Goal: Task Accomplishment & Management: Manage account settings

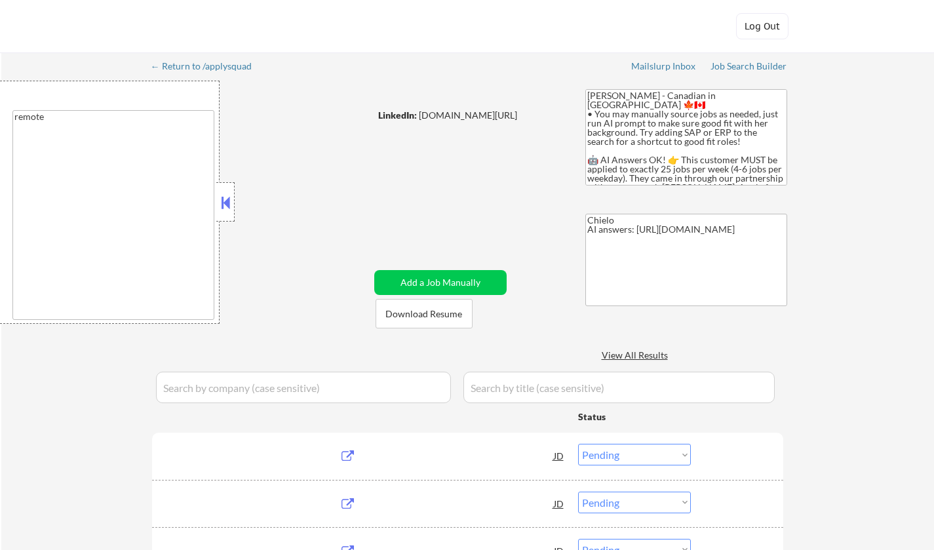
select select ""pending""
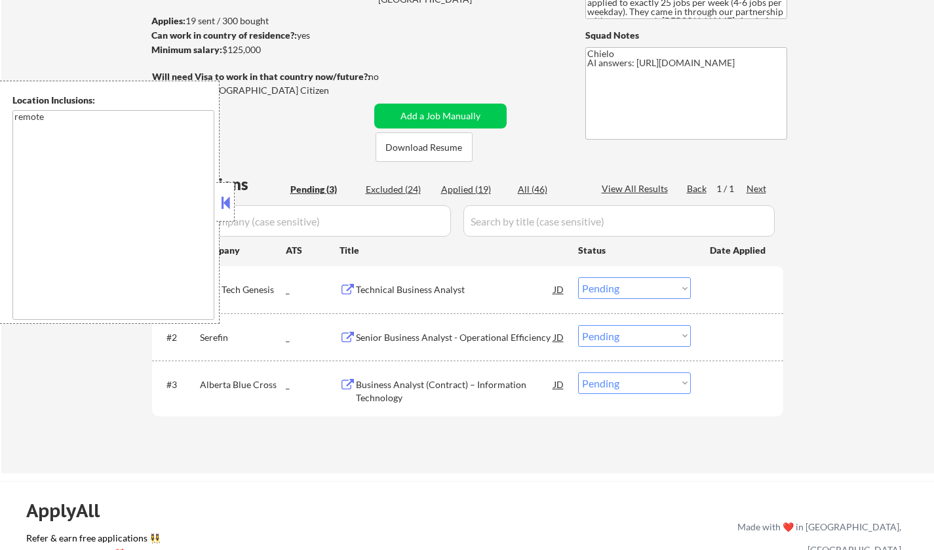
scroll to position [197, 0]
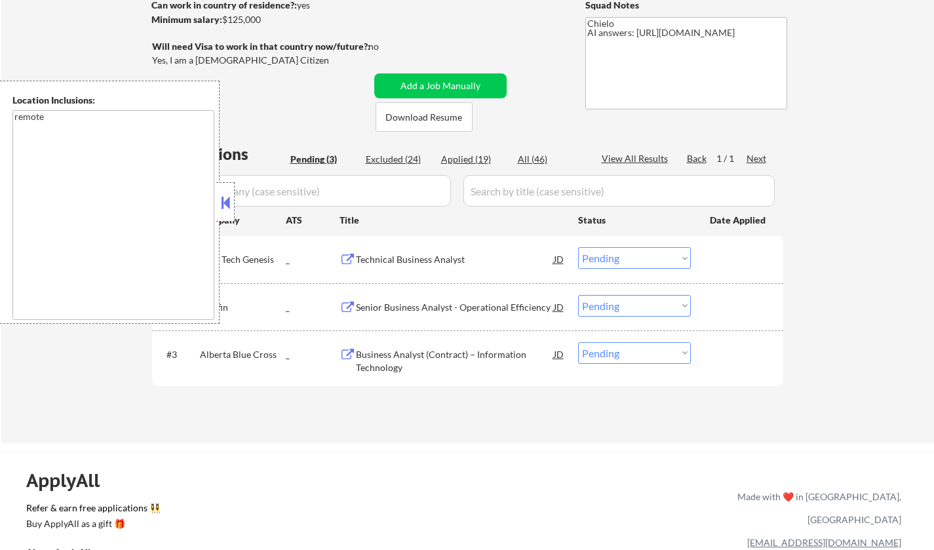
click at [649, 260] on select "Choose an option... Pending Applied Excluded (Questions) Excluded (Expired) Exc…" at bounding box center [634, 258] width 113 height 22
click at [578, 247] on select "Choose an option... Pending Applied Excluded (Questions) Excluded (Expired) Exc…" at bounding box center [634, 258] width 113 height 22
click at [222, 199] on button at bounding box center [225, 203] width 14 height 20
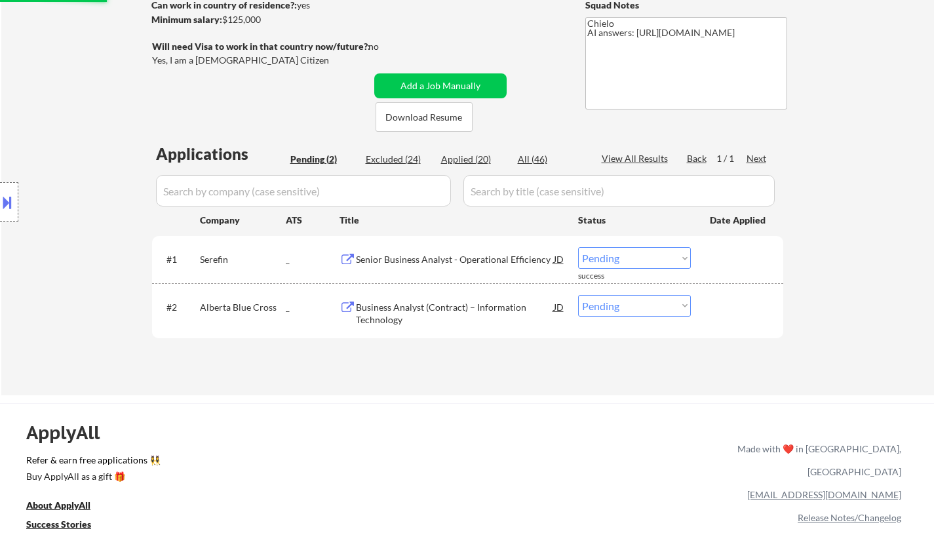
click at [624, 263] on select "Choose an option... Pending Applied Excluded (Questions) Excluded (Expired) Exc…" at bounding box center [634, 258] width 113 height 22
select select ""applied""
click at [578, 247] on select "Choose an option... Pending Applied Excluded (Questions) Excluded (Expired) Exc…" at bounding box center [634, 258] width 113 height 22
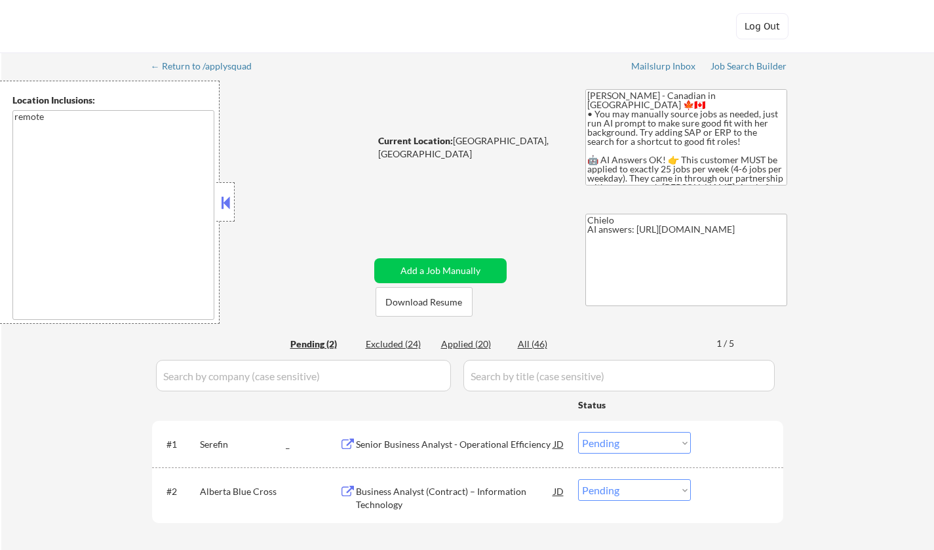
select select ""pending""
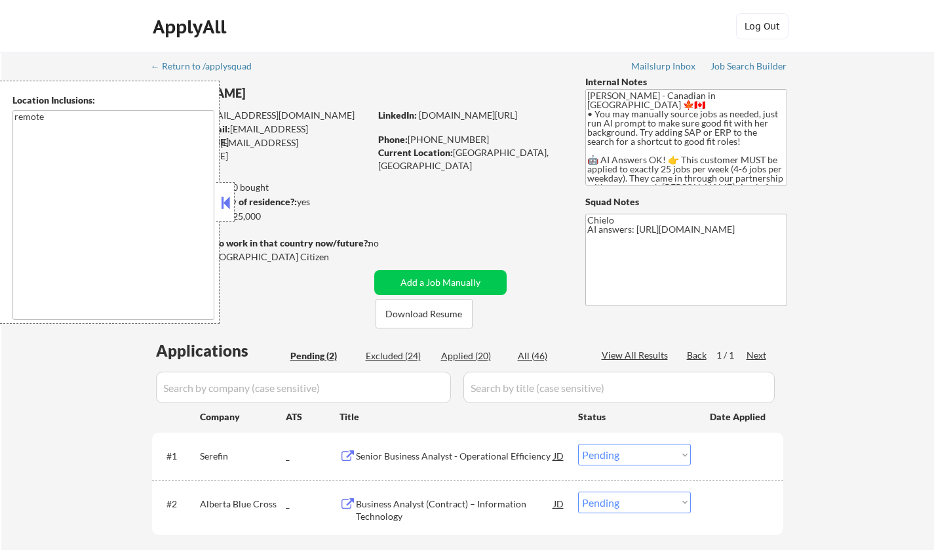
scroll to position [197, 0]
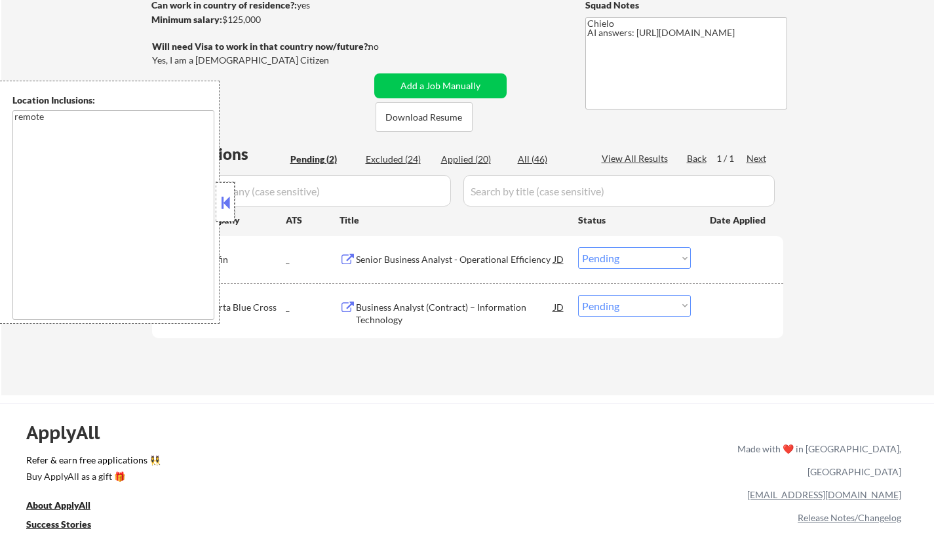
click at [219, 193] on div at bounding box center [225, 201] width 18 height 39
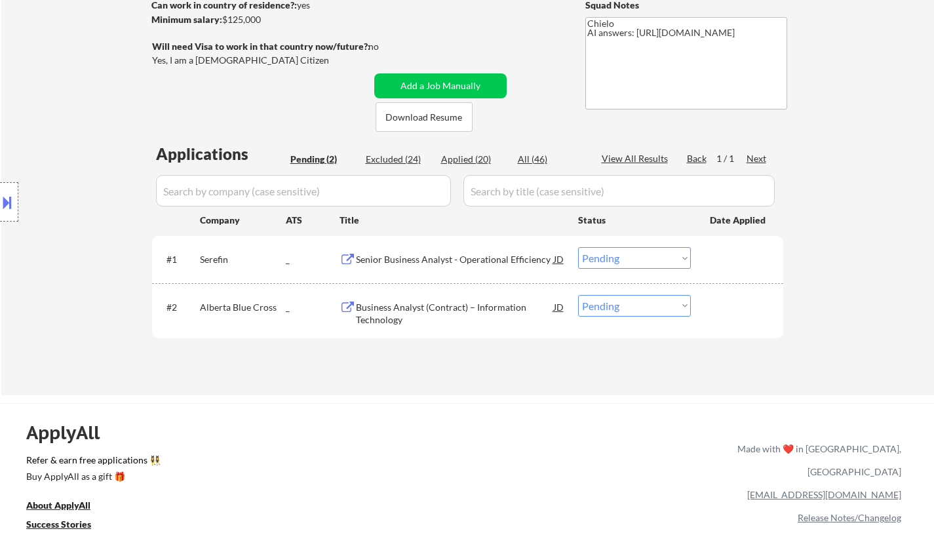
click at [624, 258] on select "Choose an option... Pending Applied Excluded (Questions) Excluded (Expired) Exc…" at bounding box center [634, 258] width 113 height 22
click at [578, 247] on select "Choose an option... Pending Applied Excluded (Questions) Excluded (Expired) Exc…" at bounding box center [634, 258] width 113 height 22
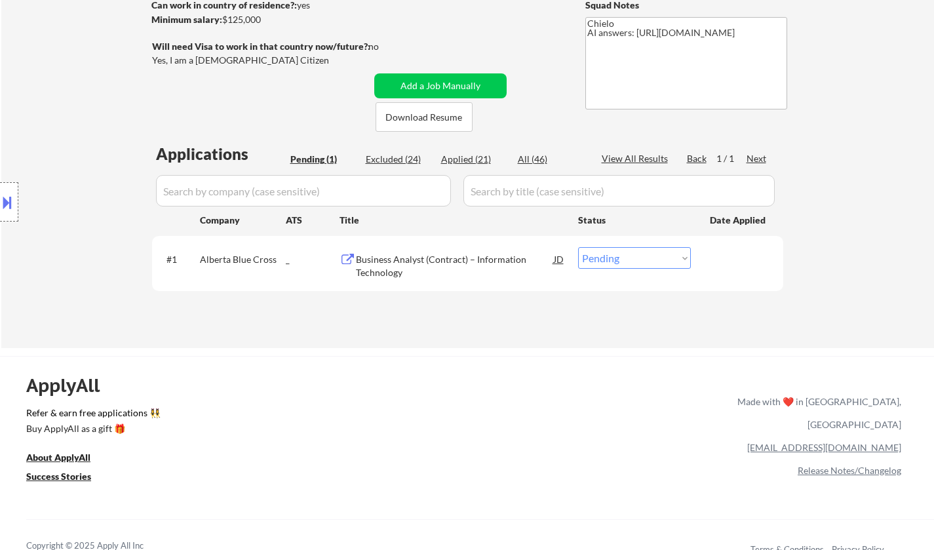
click at [629, 267] on select "Choose an option... Pending Applied Excluded (Questions) Excluded (Expired) Exc…" at bounding box center [634, 258] width 113 height 22
select select ""applied""
click at [578, 247] on select "Choose an option... Pending Applied Excluded (Questions) Excluded (Expired) Exc…" at bounding box center [634, 258] width 113 height 22
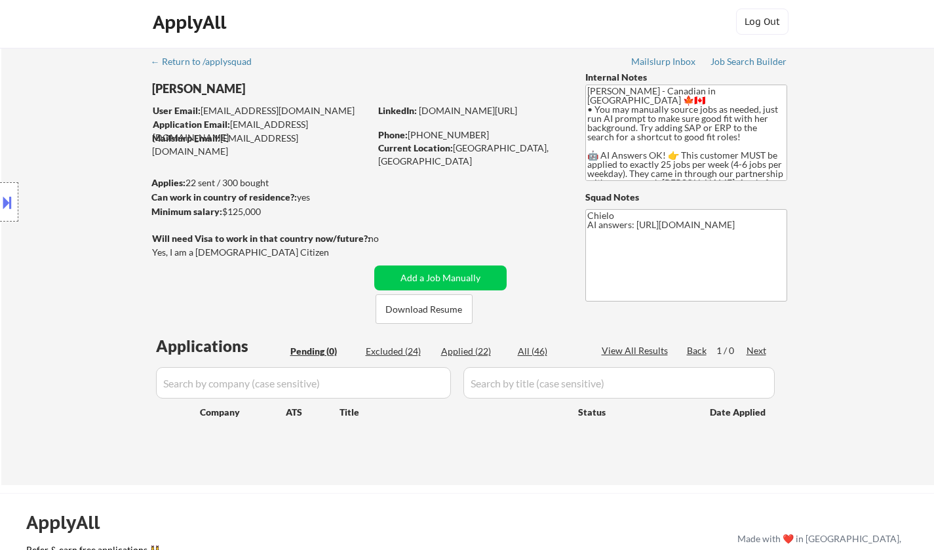
scroll to position [0, 0]
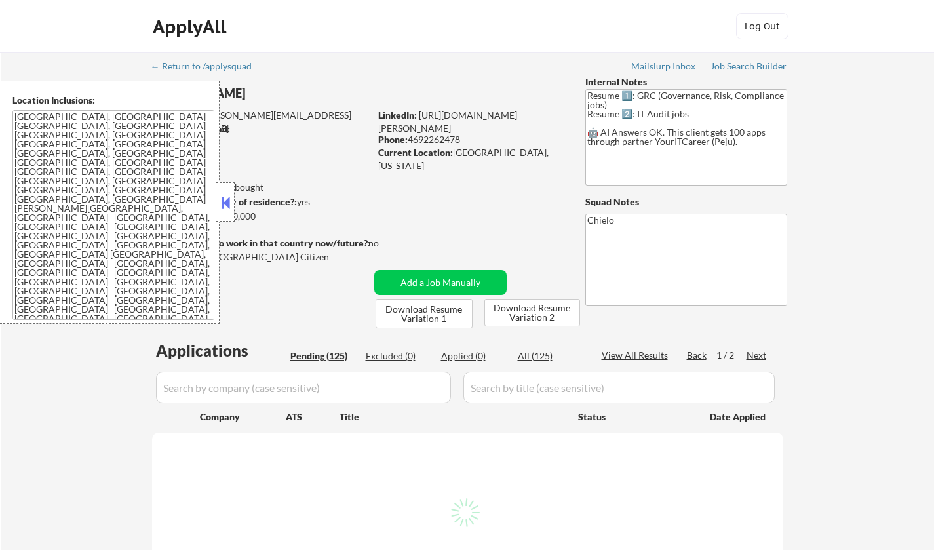
click at [225, 201] on button at bounding box center [225, 203] width 14 height 20
select select ""pending""
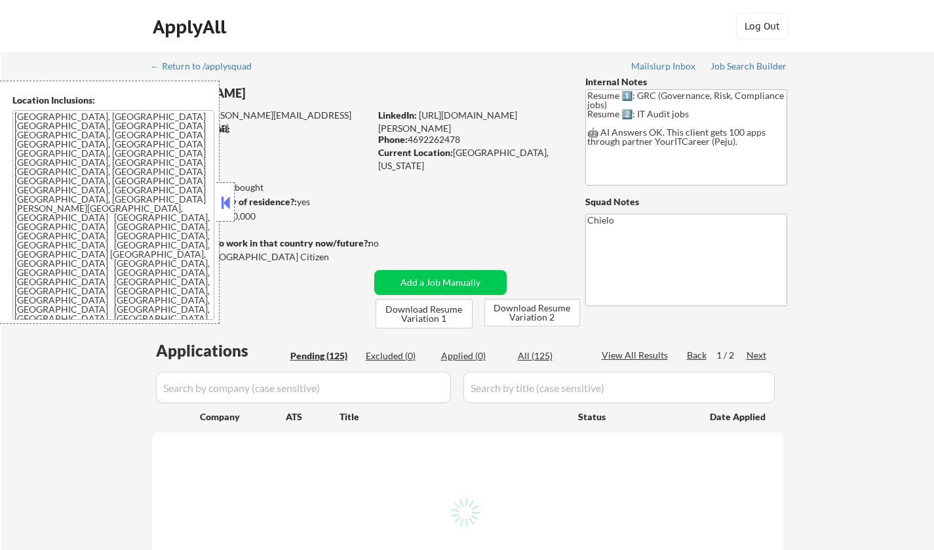
select select ""pending""
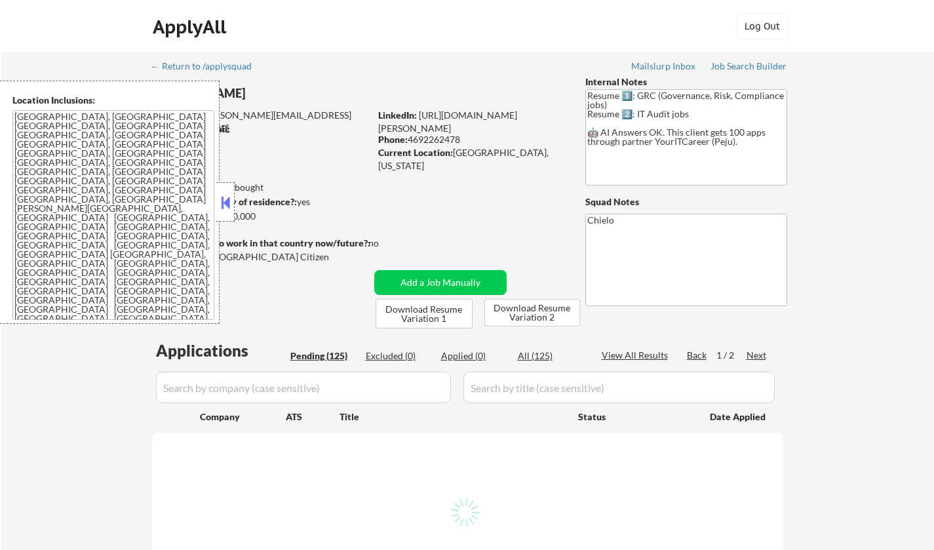
select select ""pending""
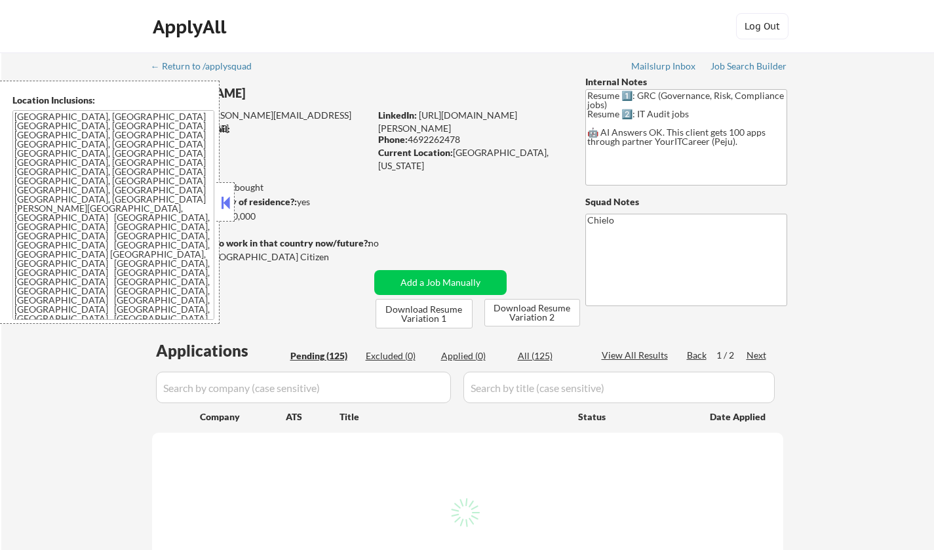
select select ""pending""
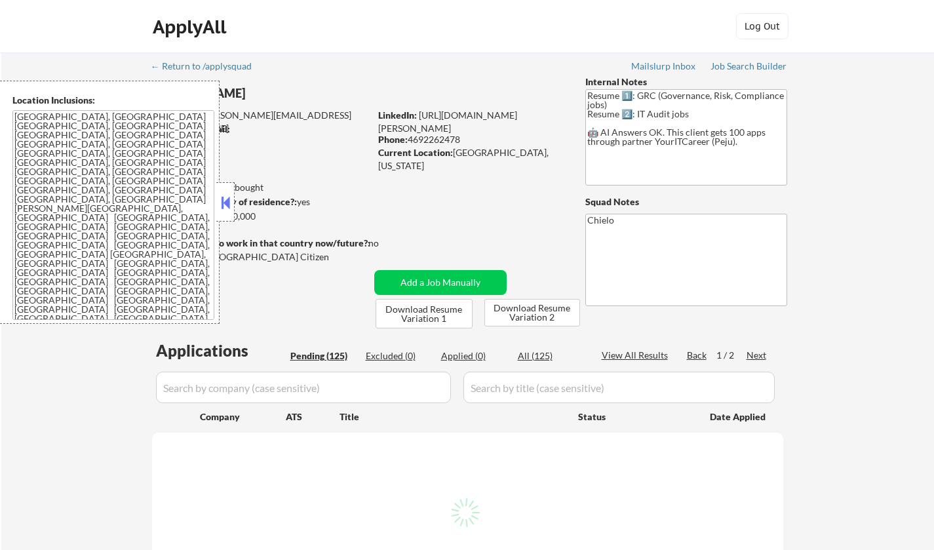
select select ""pending""
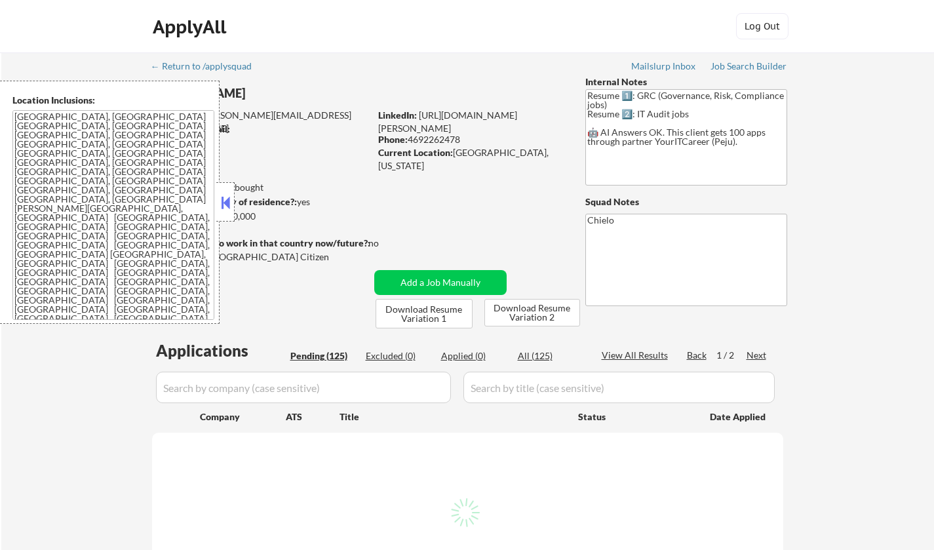
select select ""pending""
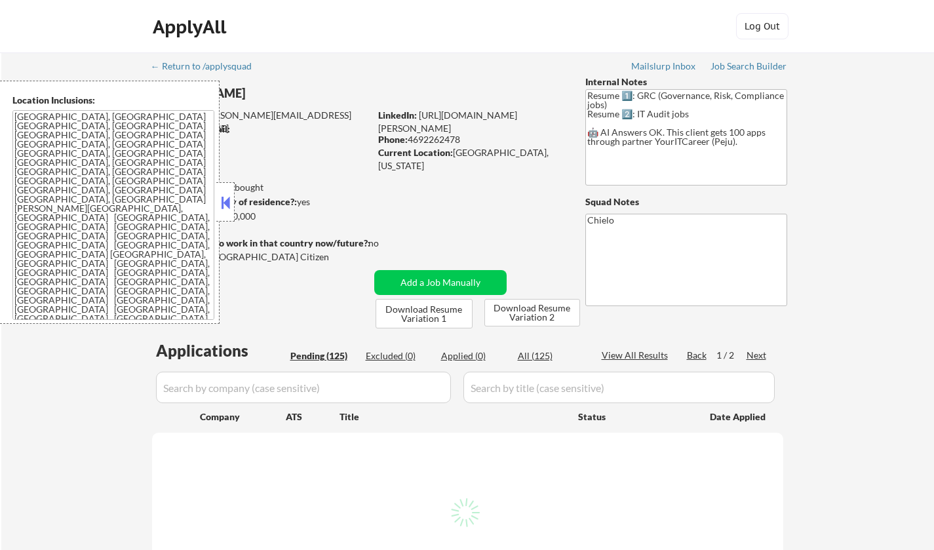
select select ""pending""
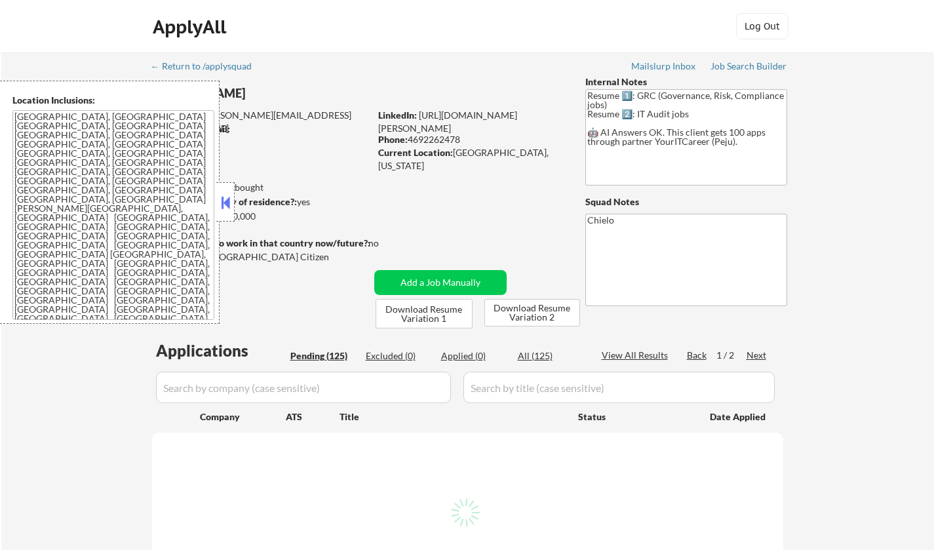
select select ""pending""
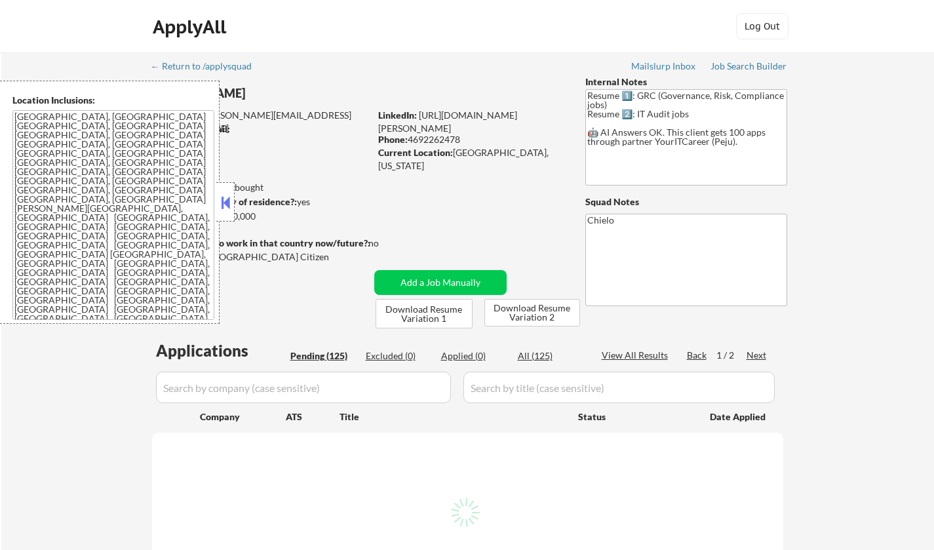
select select ""pending""
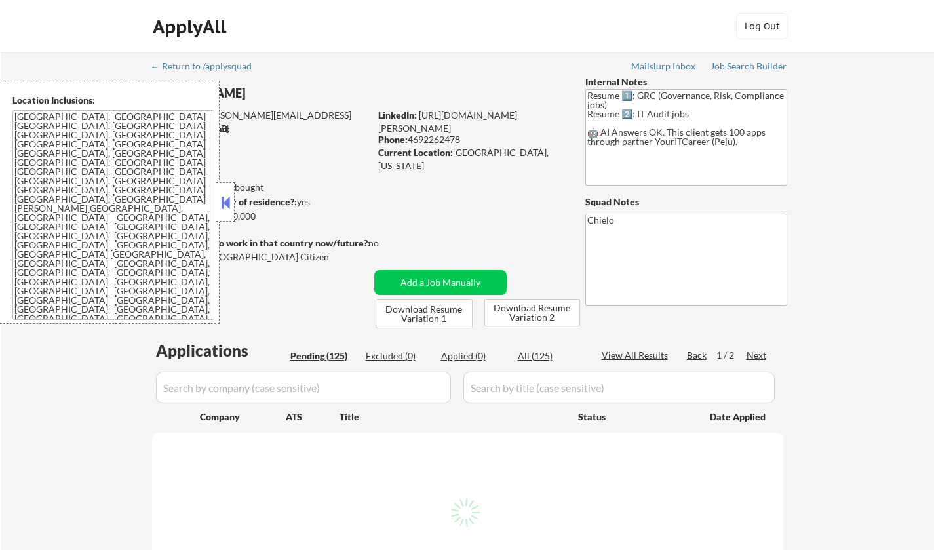
select select ""pending""
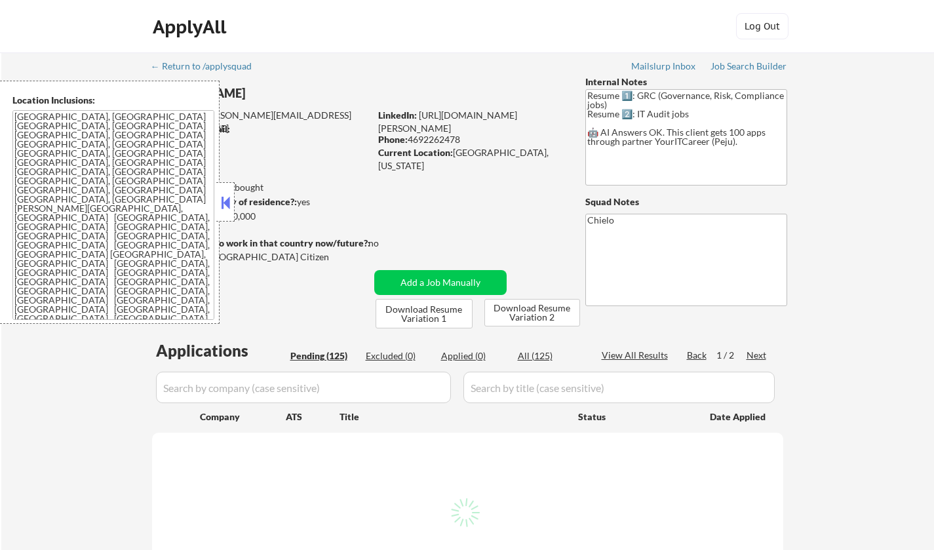
select select ""pending""
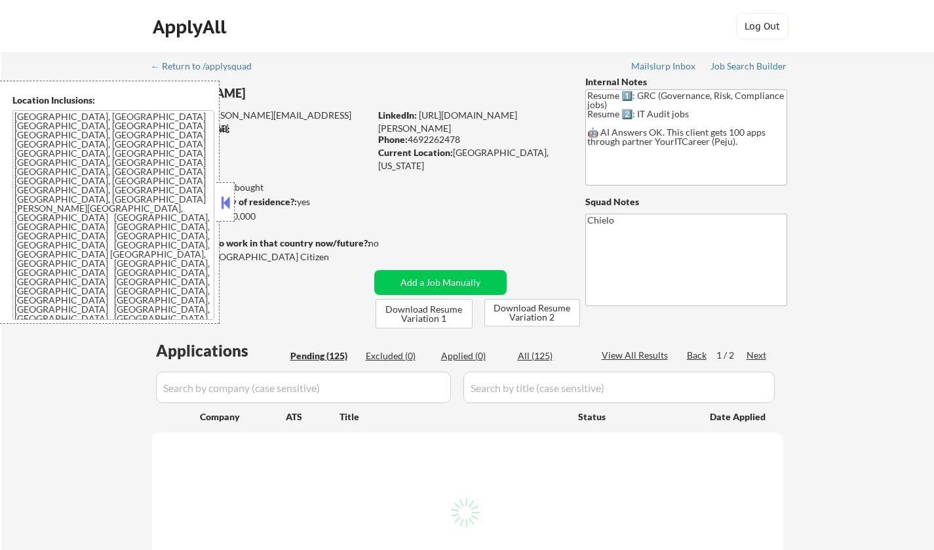
select select ""pending""
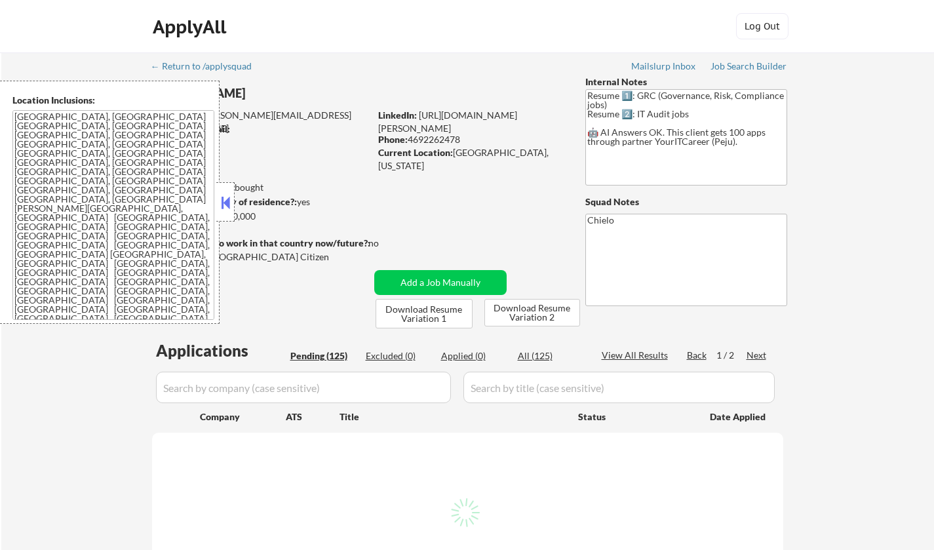
select select ""pending""
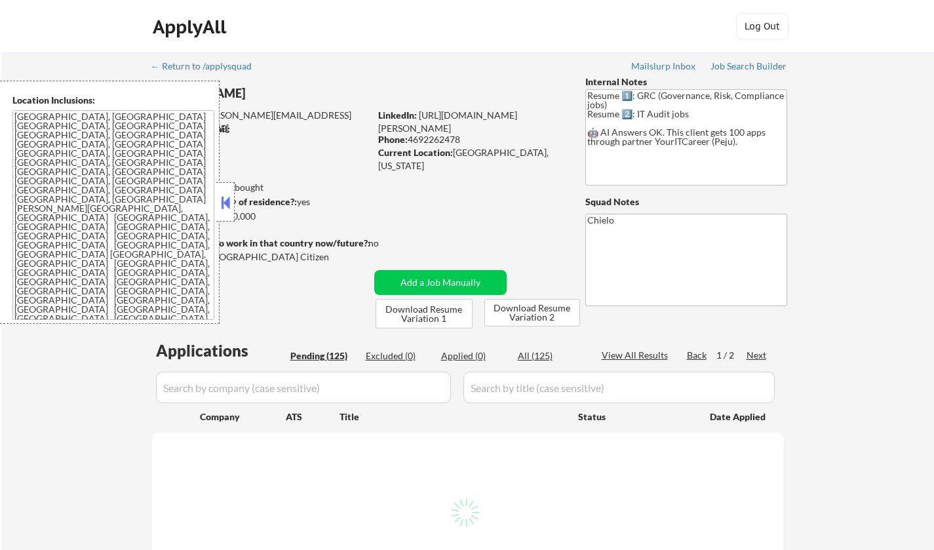
select select ""pending""
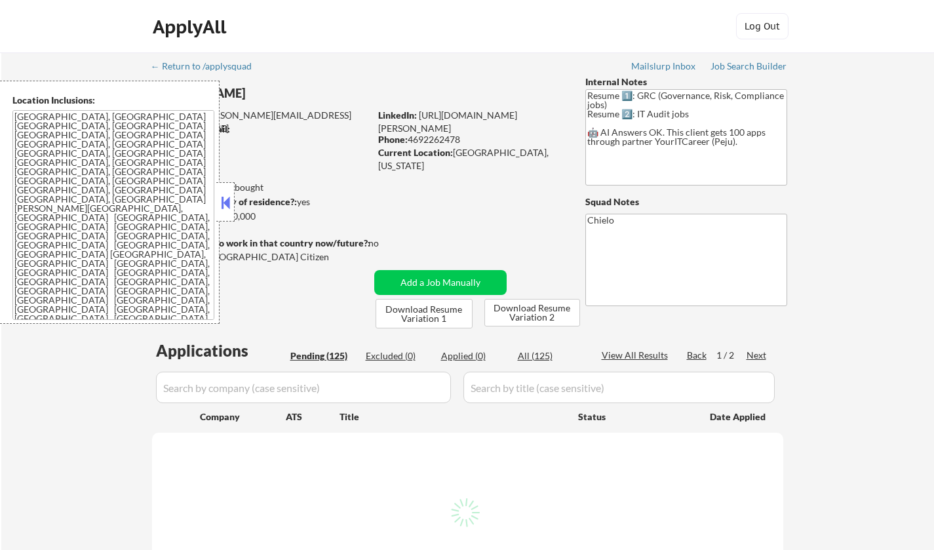
select select ""pending""
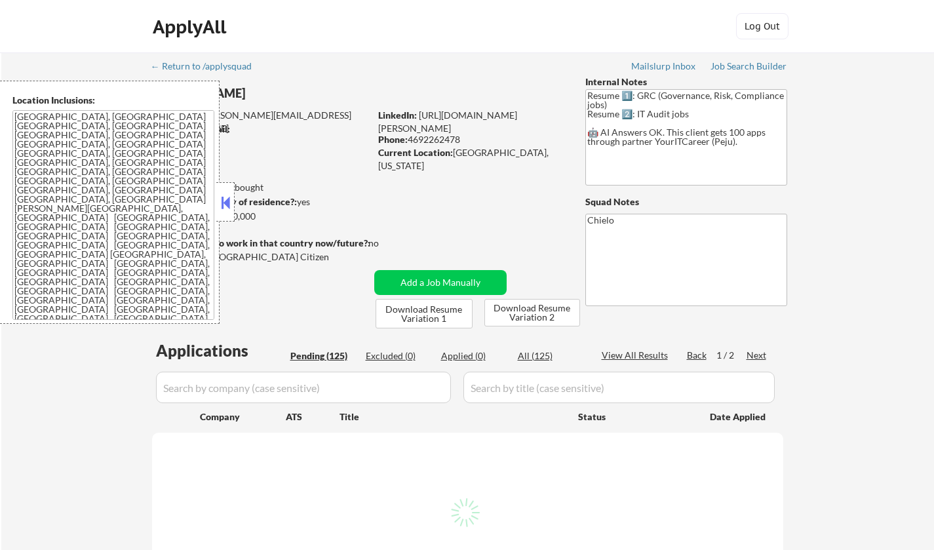
select select ""pending""
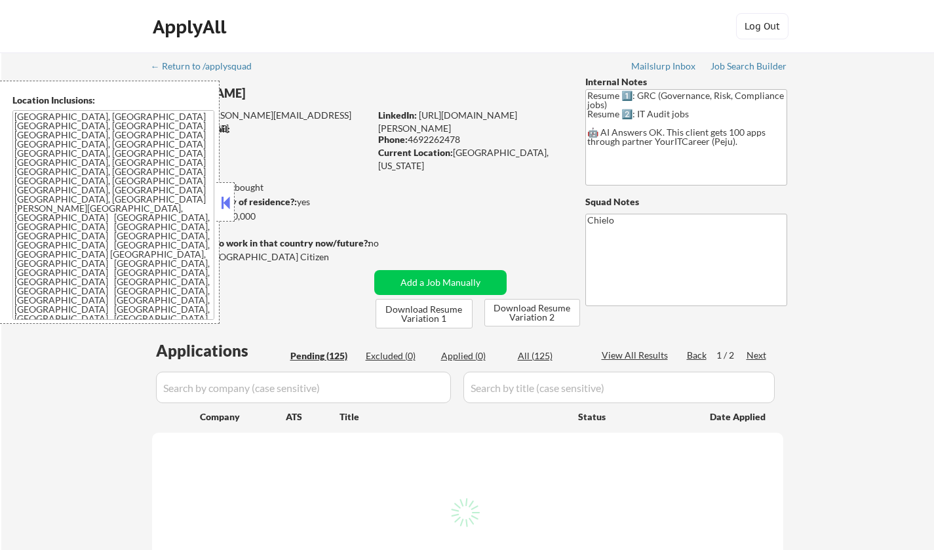
select select ""pending""
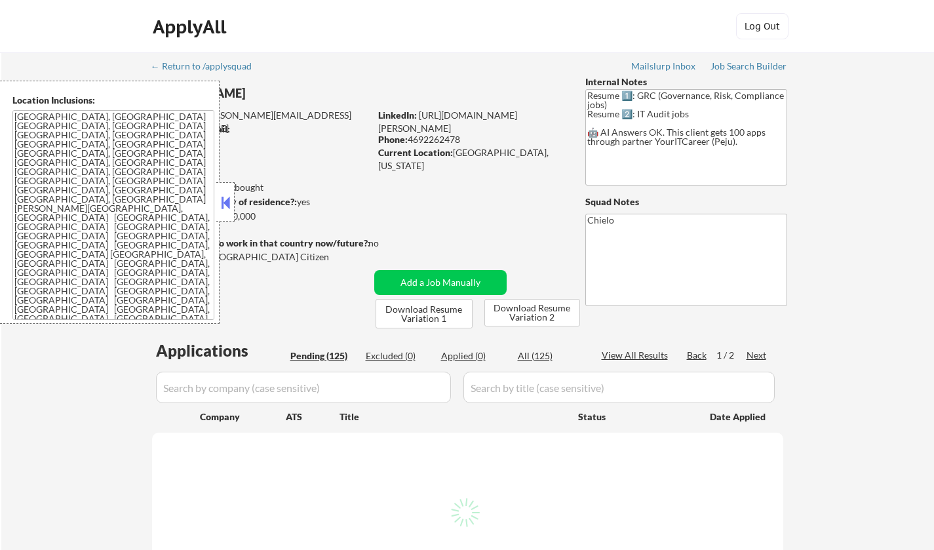
select select ""pending""
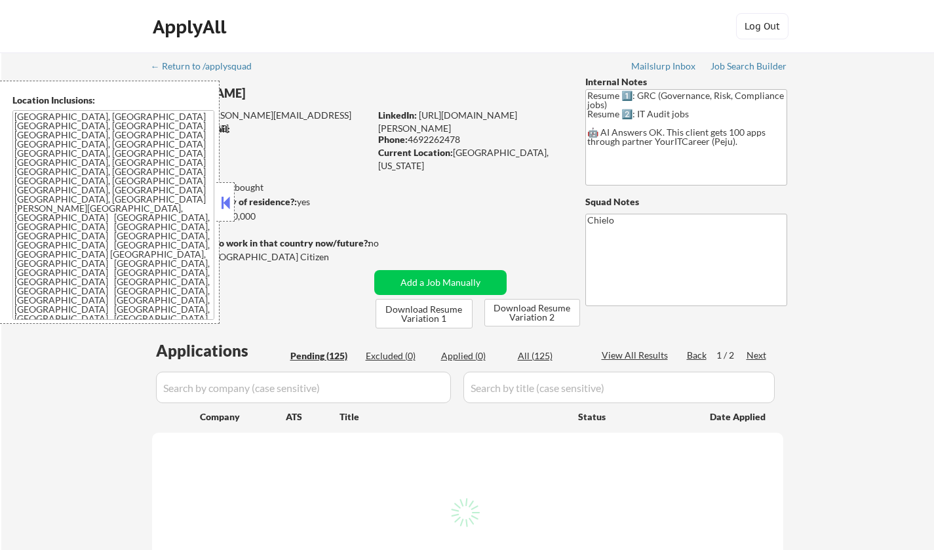
select select ""pending""
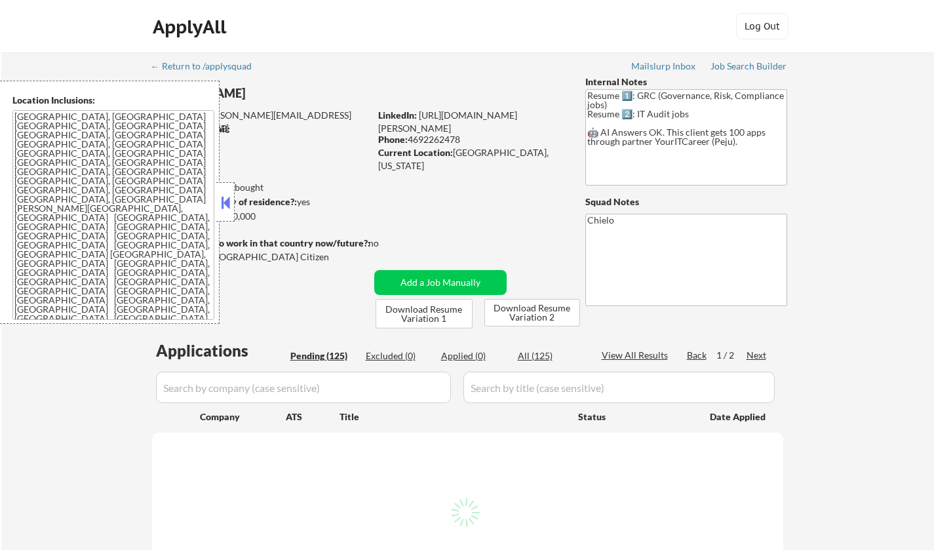
select select ""pending""
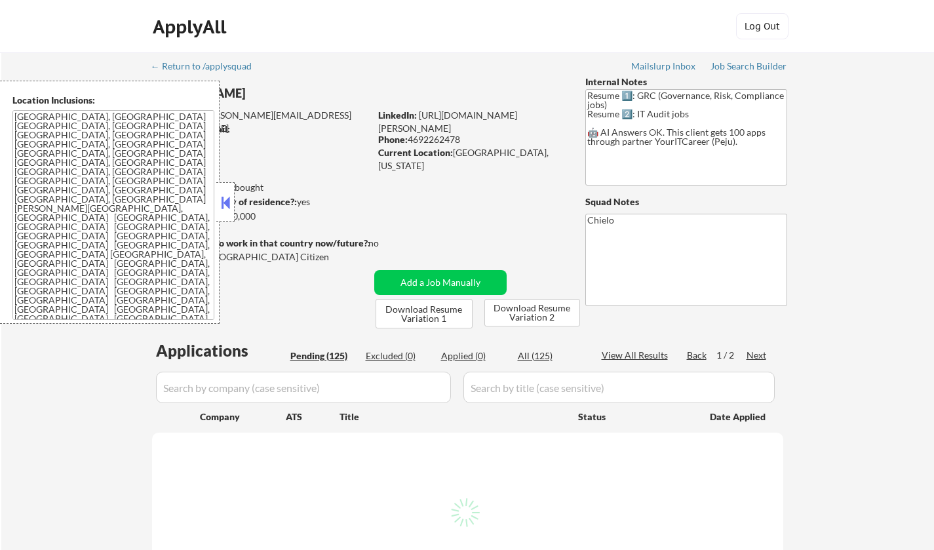
select select ""pending""
drag, startPoint x: 376, startPoint y: 129, endPoint x: 520, endPoint y: 148, distance: 144.8
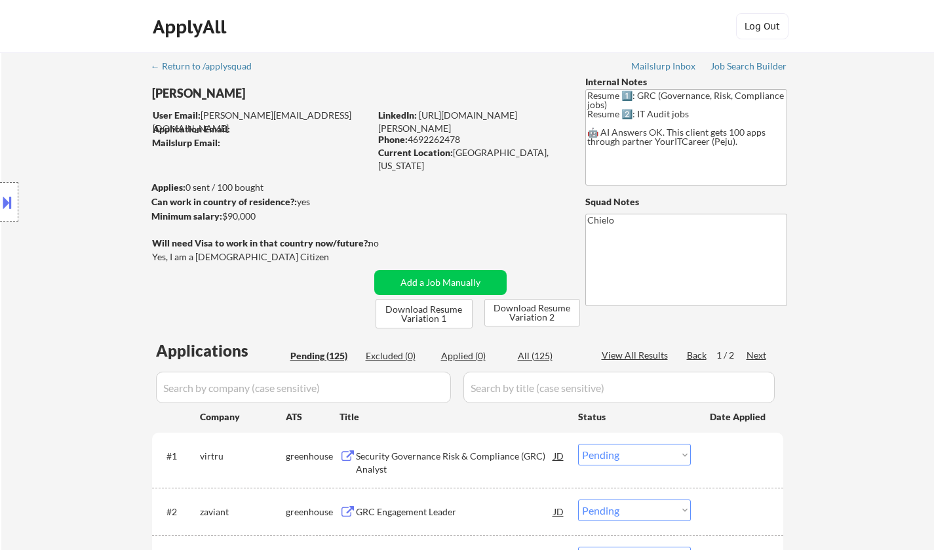
click at [1, 203] on button at bounding box center [7, 202] width 14 height 22
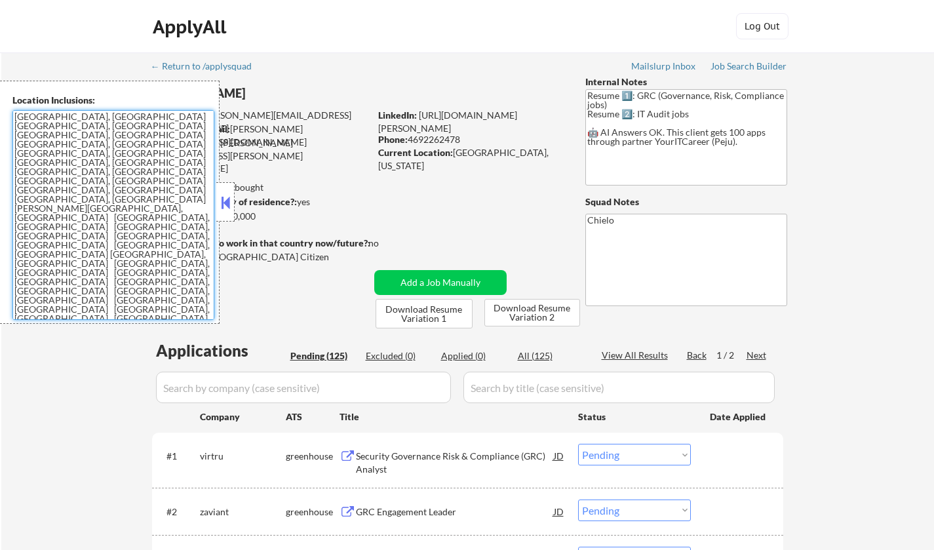
click at [13, 119] on textarea "[GEOGRAPHIC_DATA], [GEOGRAPHIC_DATA] [GEOGRAPHIC_DATA], [GEOGRAPHIC_DATA] [GEOG…" at bounding box center [113, 215] width 202 height 210
click at [54, 117] on textarea "[GEOGRAPHIC_DATA], [GEOGRAPHIC_DATA] [GEOGRAPHIC_DATA], [GEOGRAPHIC_DATA] [GEOG…" at bounding box center [113, 215] width 202 height 210
drag, startPoint x: 16, startPoint y: 118, endPoint x: 44, endPoint y: 295, distance: 179.3
click at [44, 295] on textarea "[GEOGRAPHIC_DATA], [GEOGRAPHIC_DATA] [GEOGRAPHIC_DATA], [GEOGRAPHIC_DATA] [GEOG…" at bounding box center [113, 215] width 202 height 210
click at [225, 197] on button at bounding box center [225, 203] width 14 height 20
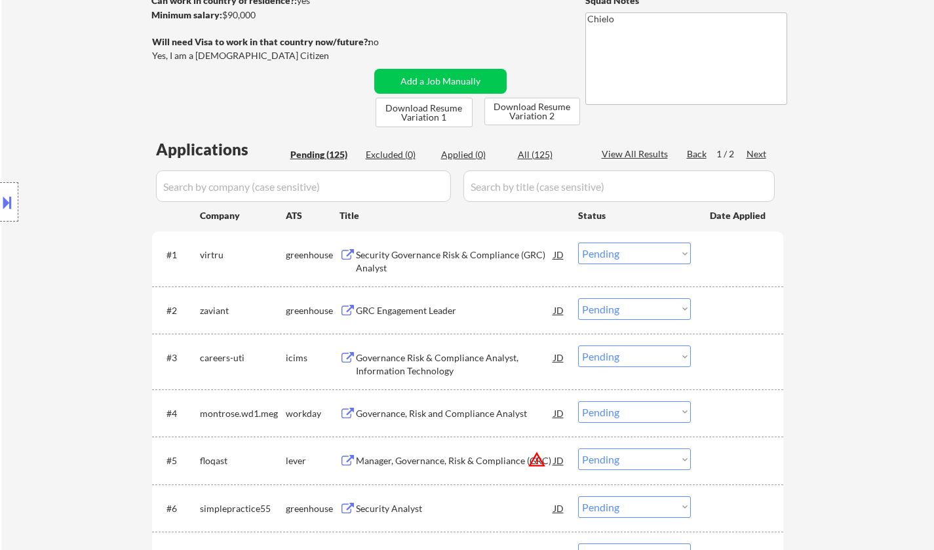
scroll to position [131, 0]
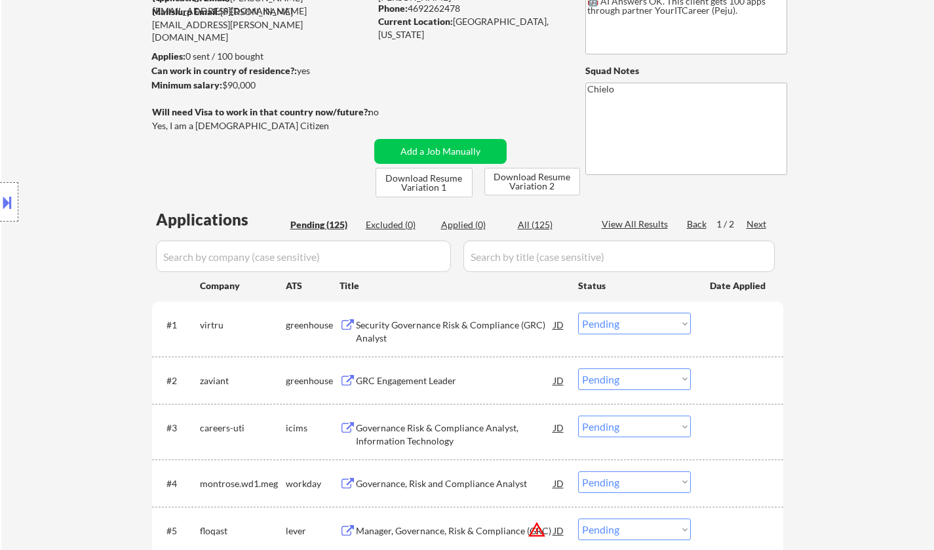
click at [408, 326] on div "Security Governance Risk & Compliance (GRC) Analyst" at bounding box center [455, 332] width 198 height 26
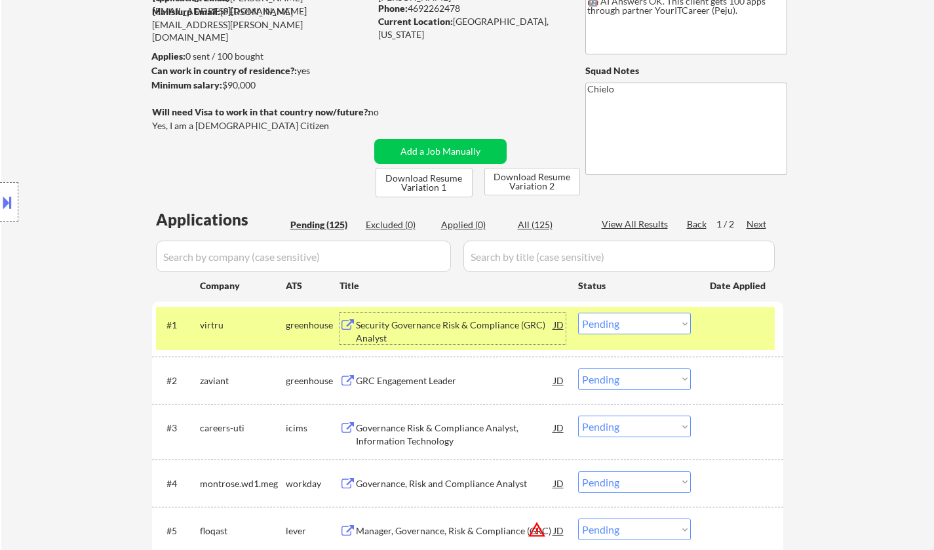
click at [637, 325] on select "Choose an option... Pending Applied Excluded (Questions) Excluded (Expired) Exc…" at bounding box center [634, 324] width 113 height 22
click at [578, 313] on select "Choose an option... Pending Applied Excluded (Questions) Excluded (Expired) Exc…" at bounding box center [634, 324] width 113 height 22
select select ""pending""
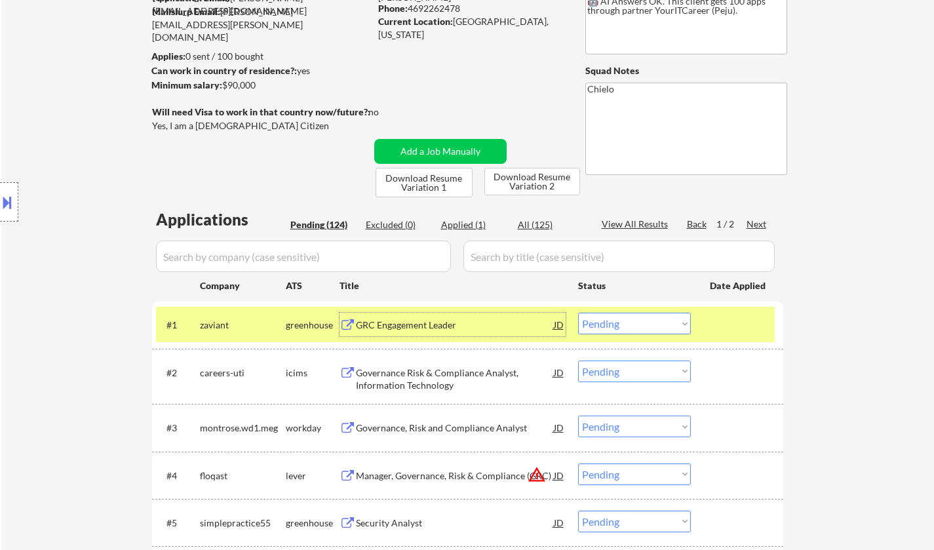
click at [408, 330] on div "GRC Engagement Leader" at bounding box center [455, 325] width 198 height 13
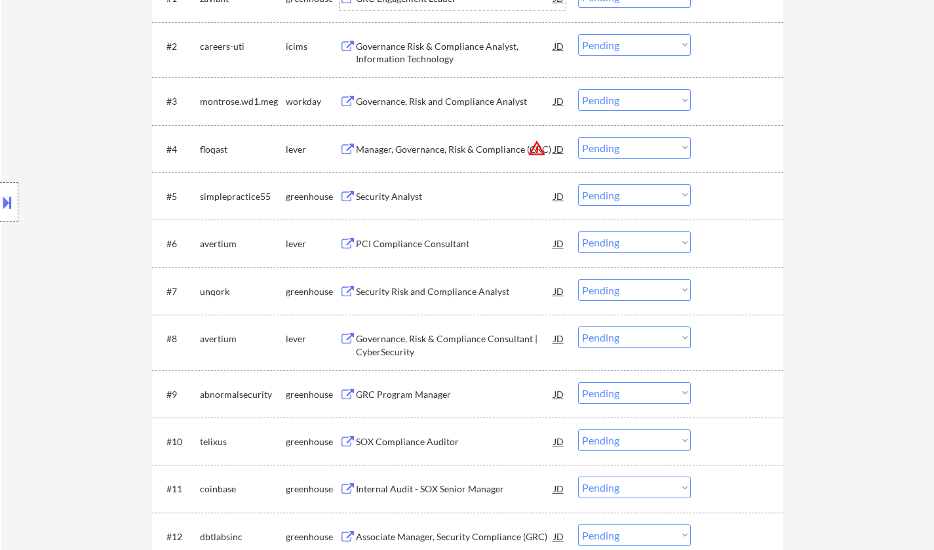
scroll to position [459, 0]
click at [433, 288] on div "Security Risk and Compliance Analyst" at bounding box center [455, 290] width 198 height 13
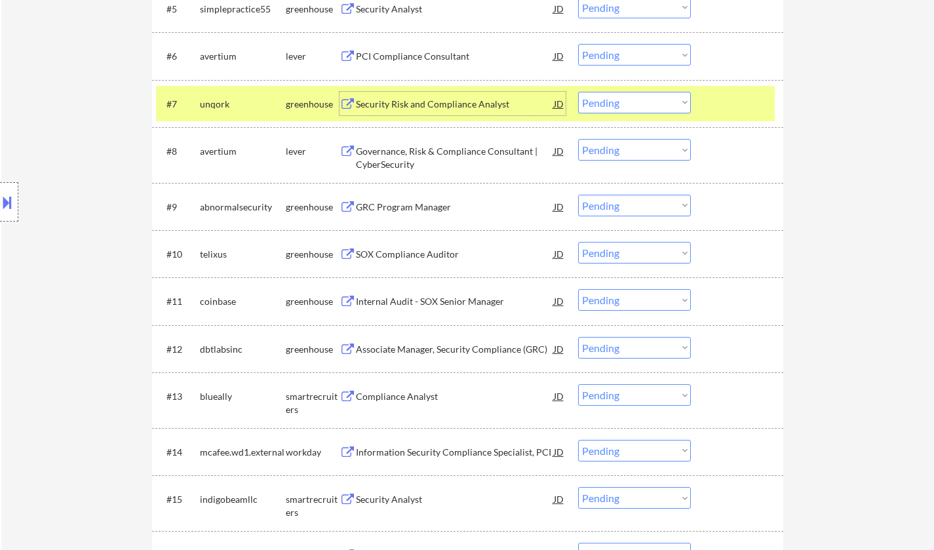
scroll to position [656, 0]
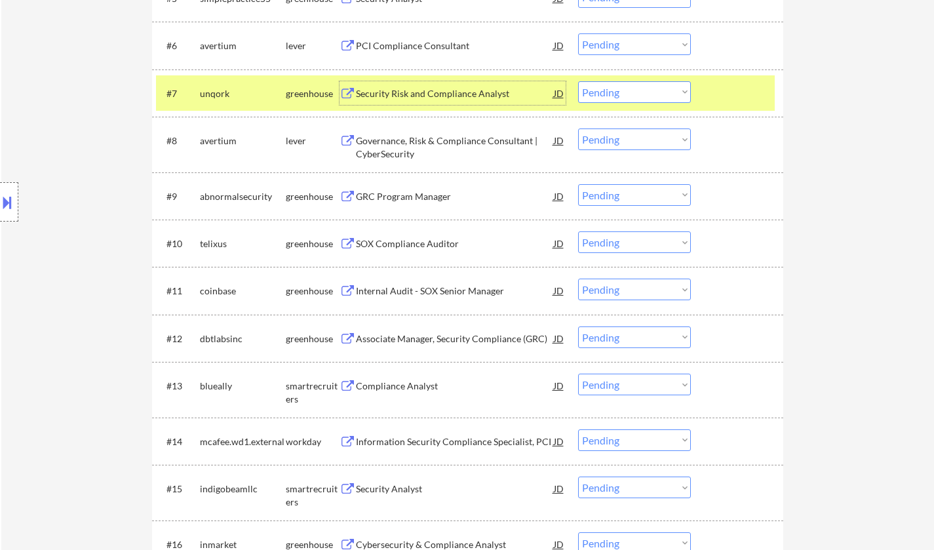
drag, startPoint x: 642, startPoint y: 90, endPoint x: 641, endPoint y: 101, distance: 11.2
click at [642, 90] on select "Choose an option... Pending Applied Excluded (Questions) Excluded (Expired) Exc…" at bounding box center [634, 92] width 113 height 22
click at [578, 81] on select "Choose an option... Pending Applied Excluded (Questions) Excluded (Expired) Exc…" at bounding box center [634, 92] width 113 height 22
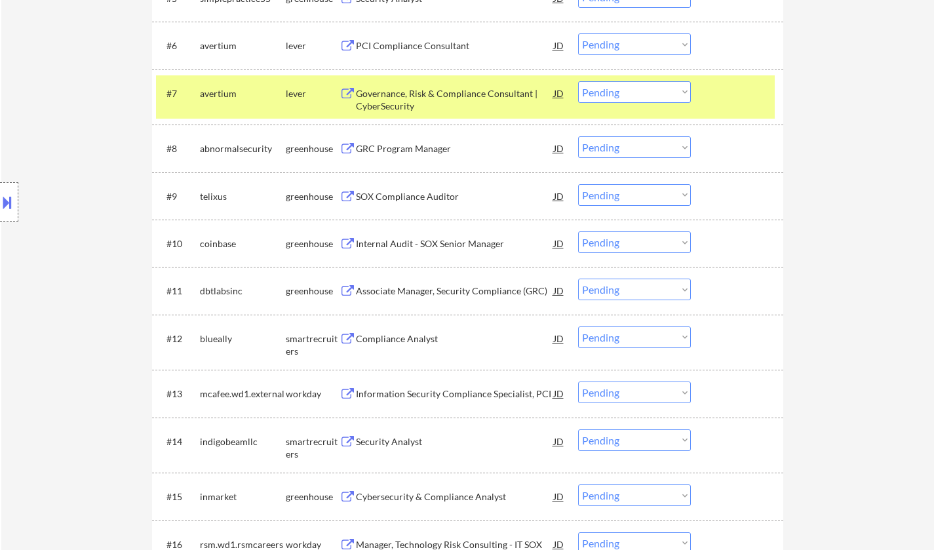
click at [448, 99] on div "Governance, Risk & Compliance Consultant | CyberSecurity" at bounding box center [455, 100] width 198 height 26
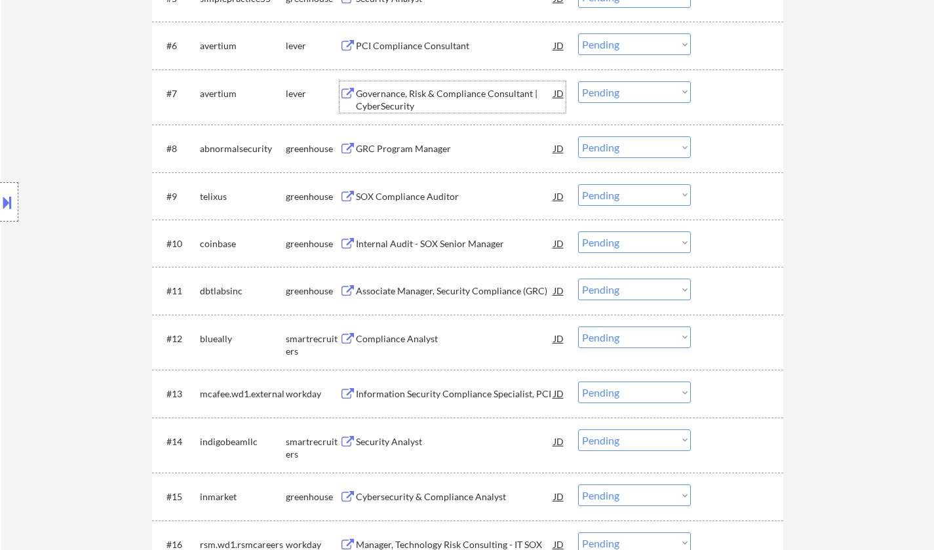
click at [415, 98] on div "Governance, Risk & Compliance Consultant | CyberSecurity" at bounding box center [455, 100] width 198 height 26
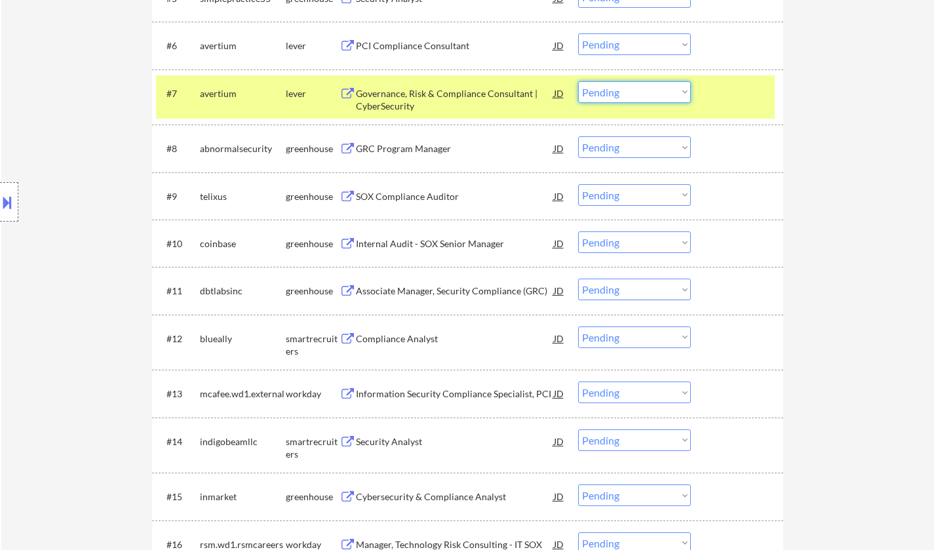
click at [639, 94] on select "Choose an option... Pending Applied Excluded (Questions) Excluded (Expired) Exc…" at bounding box center [634, 92] width 113 height 22
click at [578, 81] on select "Choose an option... Pending Applied Excluded (Questions) Excluded (Expired) Exc…" at bounding box center [634, 92] width 113 height 22
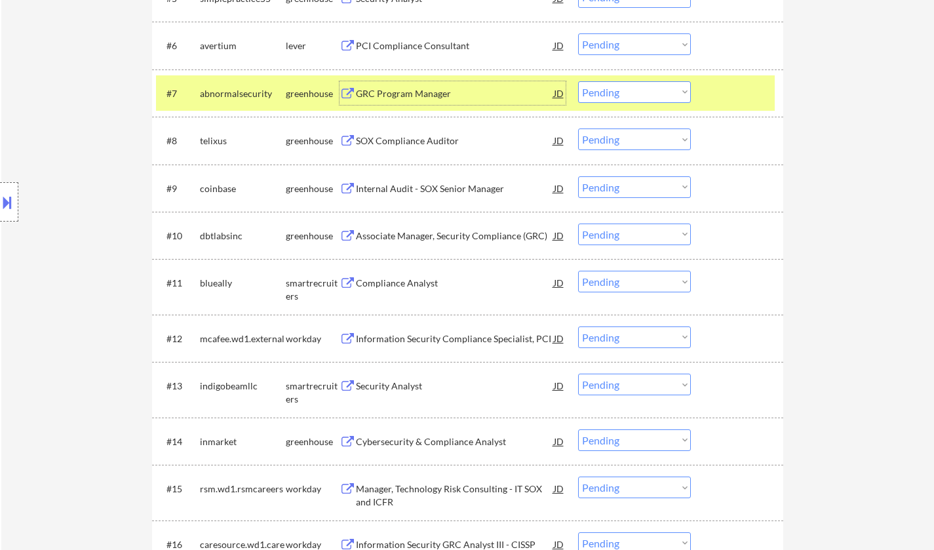
click at [398, 93] on div "GRC Program Manager" at bounding box center [455, 93] width 198 height 13
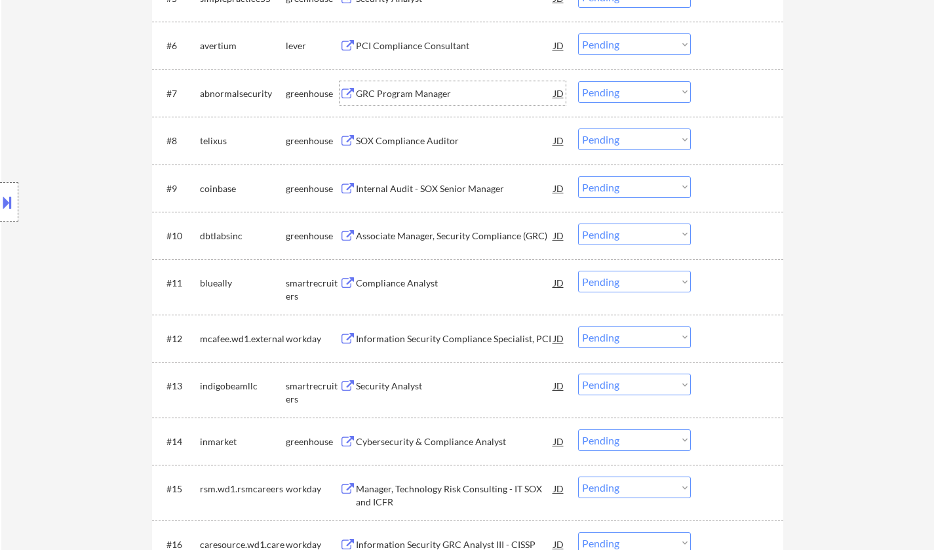
drag, startPoint x: 627, startPoint y: 94, endPoint x: 628, endPoint y: 101, distance: 6.7
click at [627, 94] on select "Choose an option... Pending Applied Excluded (Questions) Excluded (Expired) Exc…" at bounding box center [634, 92] width 113 height 22
click at [578, 81] on select "Choose an option... Pending Applied Excluded (Questions) Excluded (Expired) Exc…" at bounding box center [634, 92] width 113 height 22
select select ""pending""
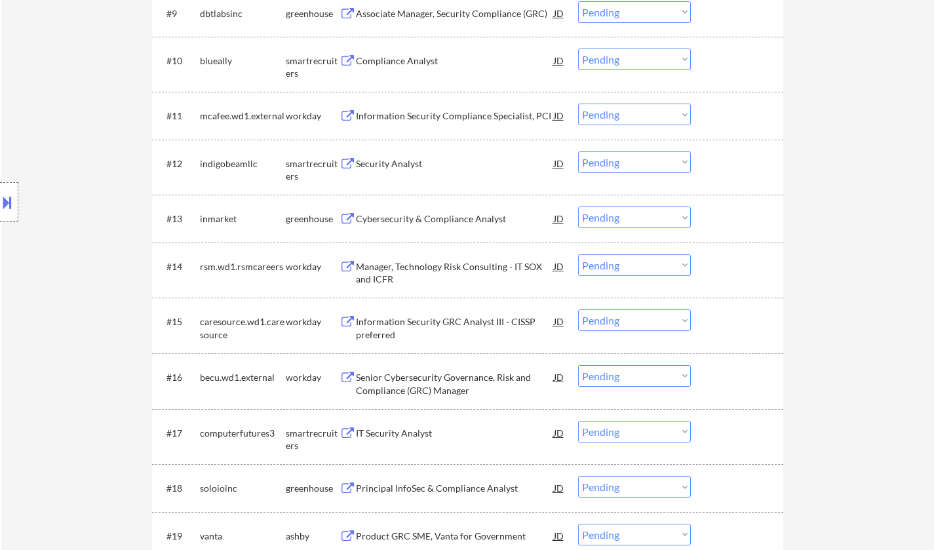
scroll to position [852, 0]
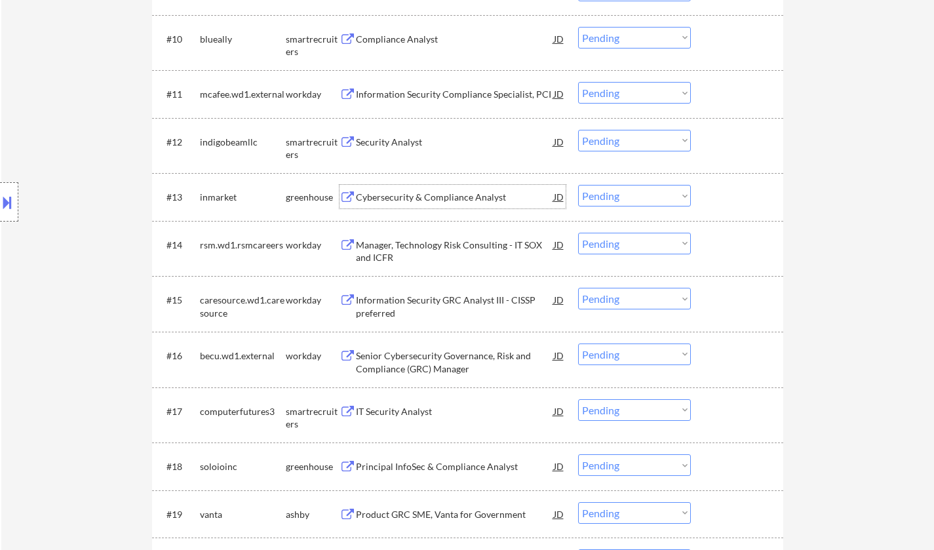
click at [420, 197] on div "Cybersecurity & Compliance Analyst" at bounding box center [455, 197] width 198 height 13
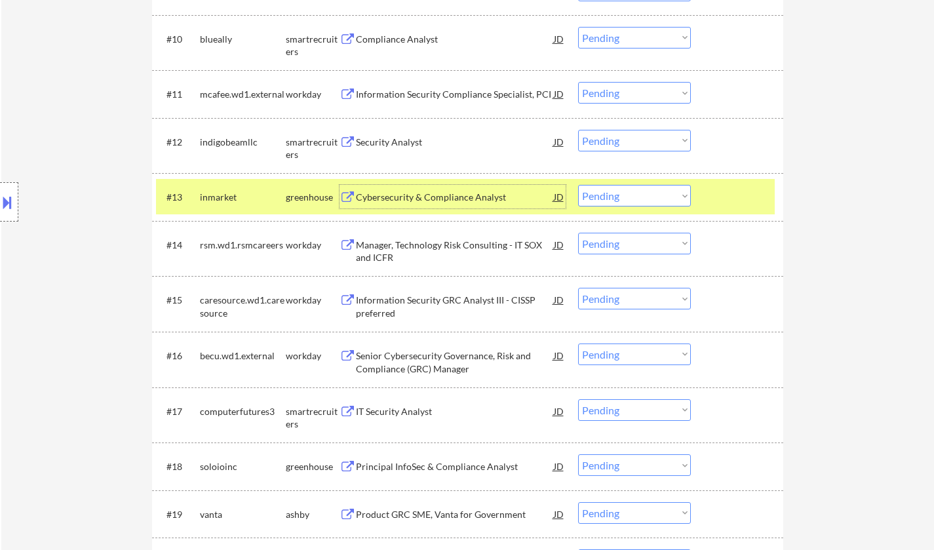
click at [622, 194] on select "Choose an option... Pending Applied Excluded (Questions) Excluded (Expired) Exc…" at bounding box center [634, 196] width 113 height 22
click at [578, 185] on select "Choose an option... Pending Applied Excluded (Questions) Excluded (Expired) Exc…" at bounding box center [634, 196] width 113 height 22
select select ""pending""
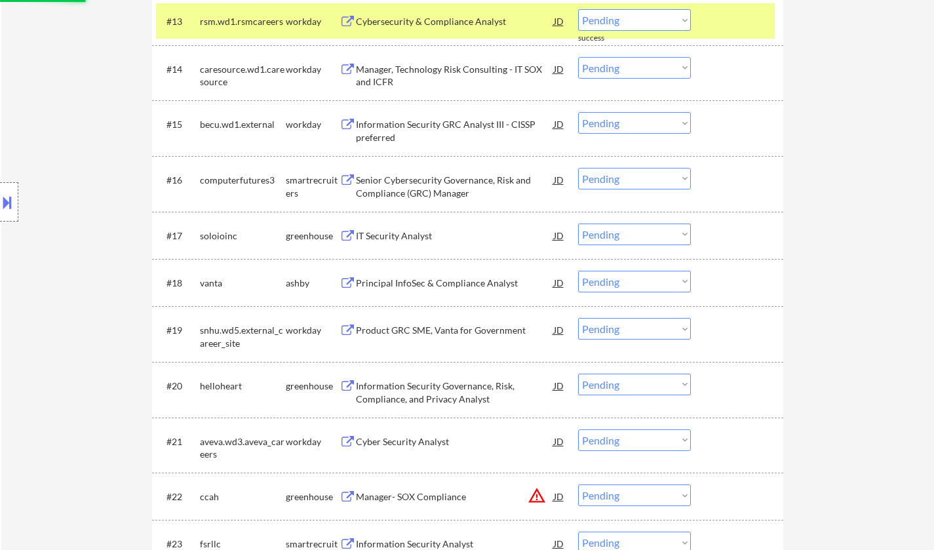
scroll to position [1049, 0]
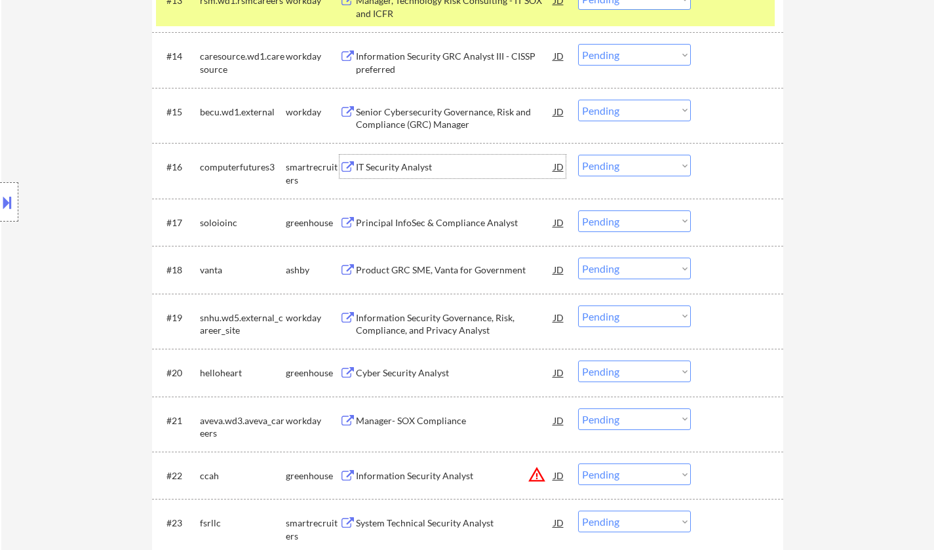
click at [393, 169] on div "IT Security Analyst" at bounding box center [455, 167] width 198 height 13
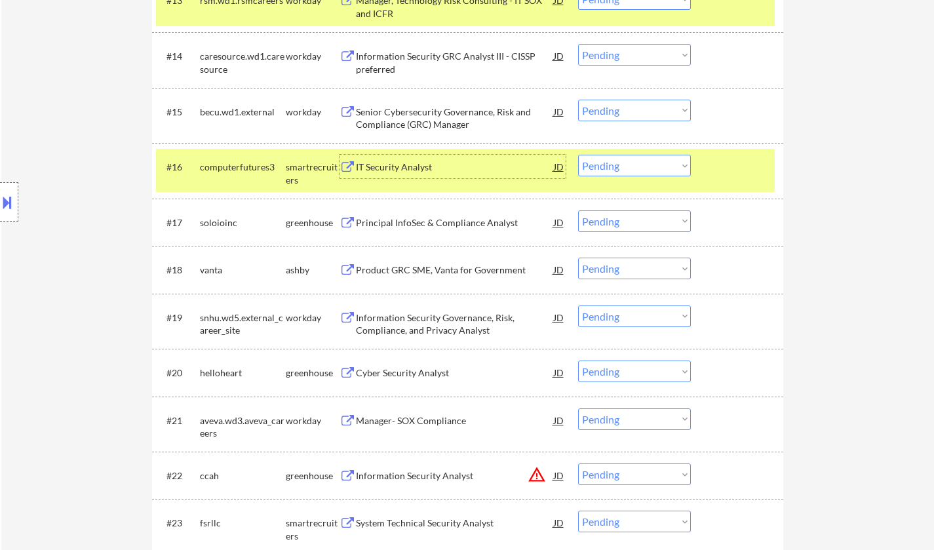
click at [648, 169] on select "Choose an option... Pending Applied Excluded (Questions) Excluded (Expired) Exc…" at bounding box center [634, 166] width 113 height 22
click at [578, 155] on select "Choose an option... Pending Applied Excluded (Questions) Excluded (Expired) Exc…" at bounding box center [634, 166] width 113 height 22
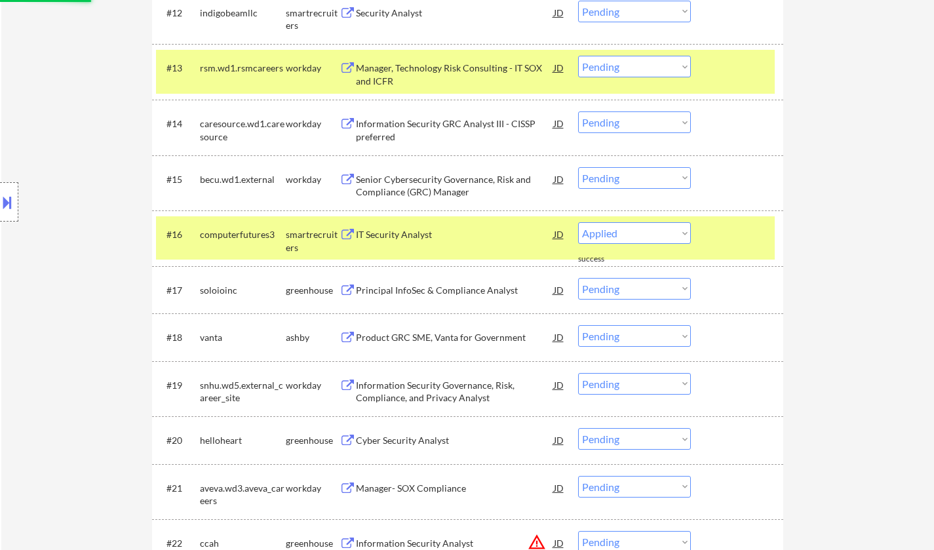
select select ""pending""
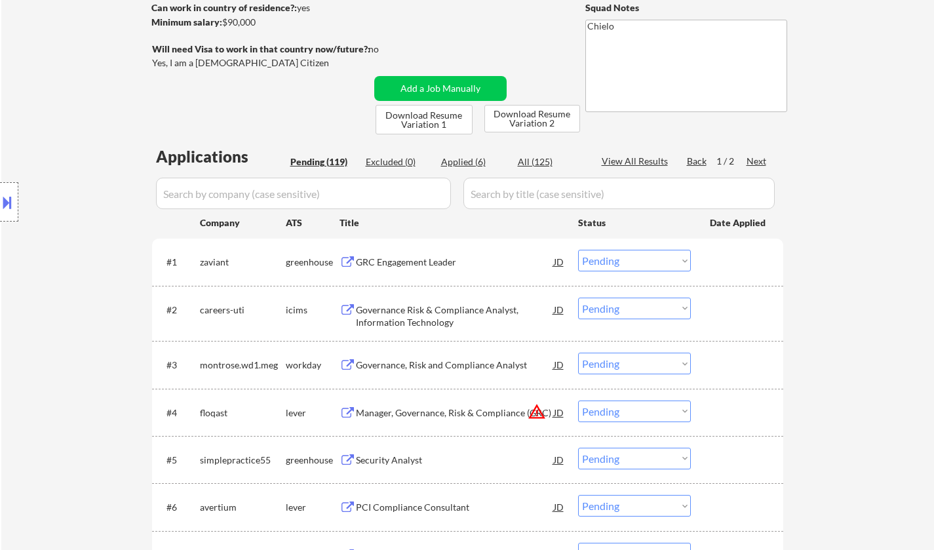
scroll to position [197, 0]
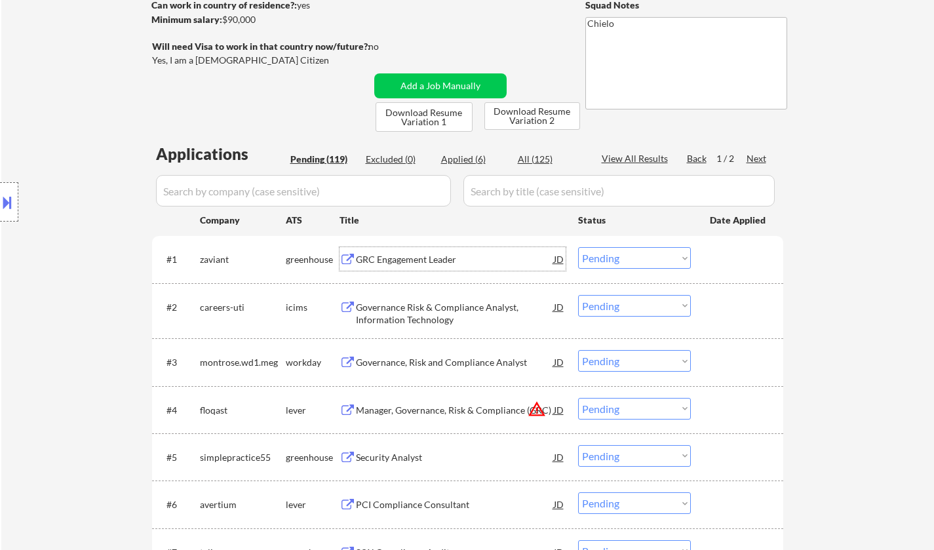
click at [396, 259] on div "GRC Engagement Leader" at bounding box center [455, 259] width 198 height 13
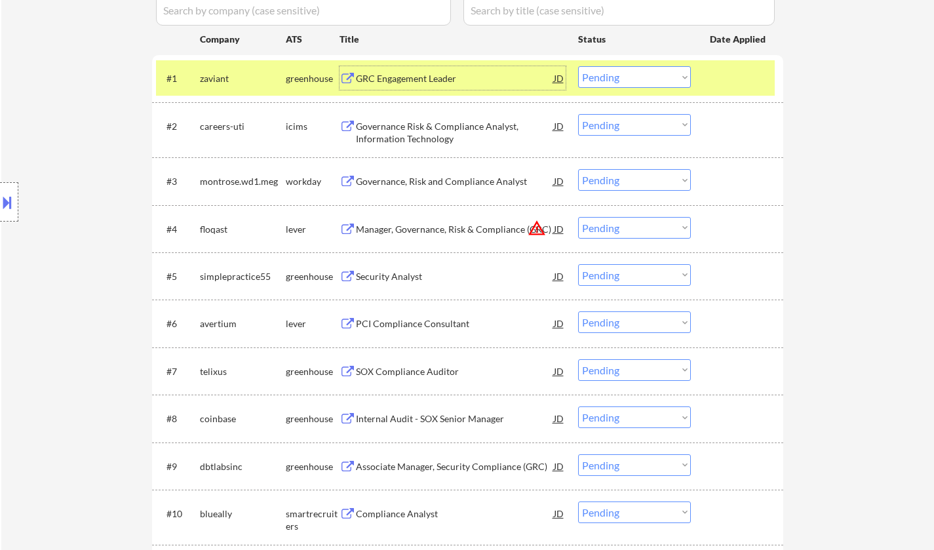
scroll to position [393, 0]
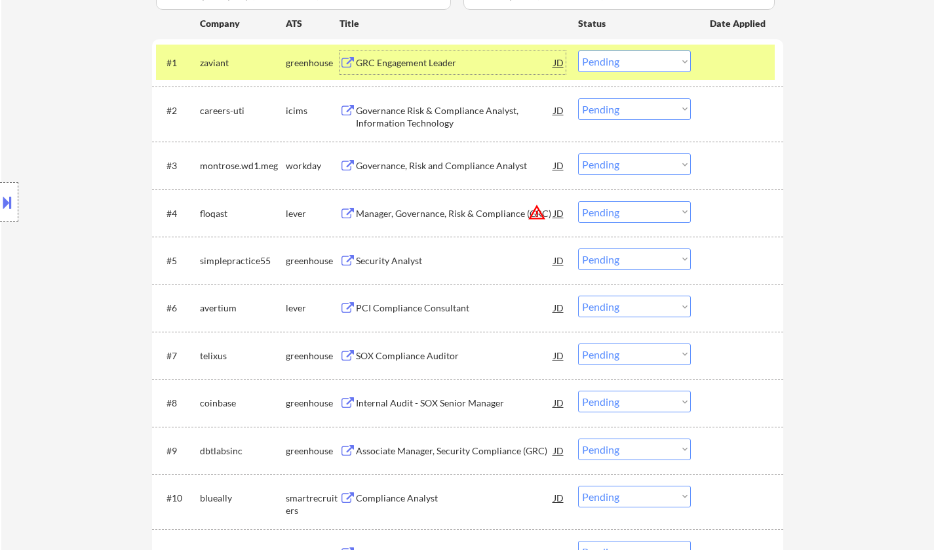
click at [378, 256] on div "Security Analyst" at bounding box center [455, 260] width 198 height 13
